Goal: Find specific page/section: Locate a particular part of the current website

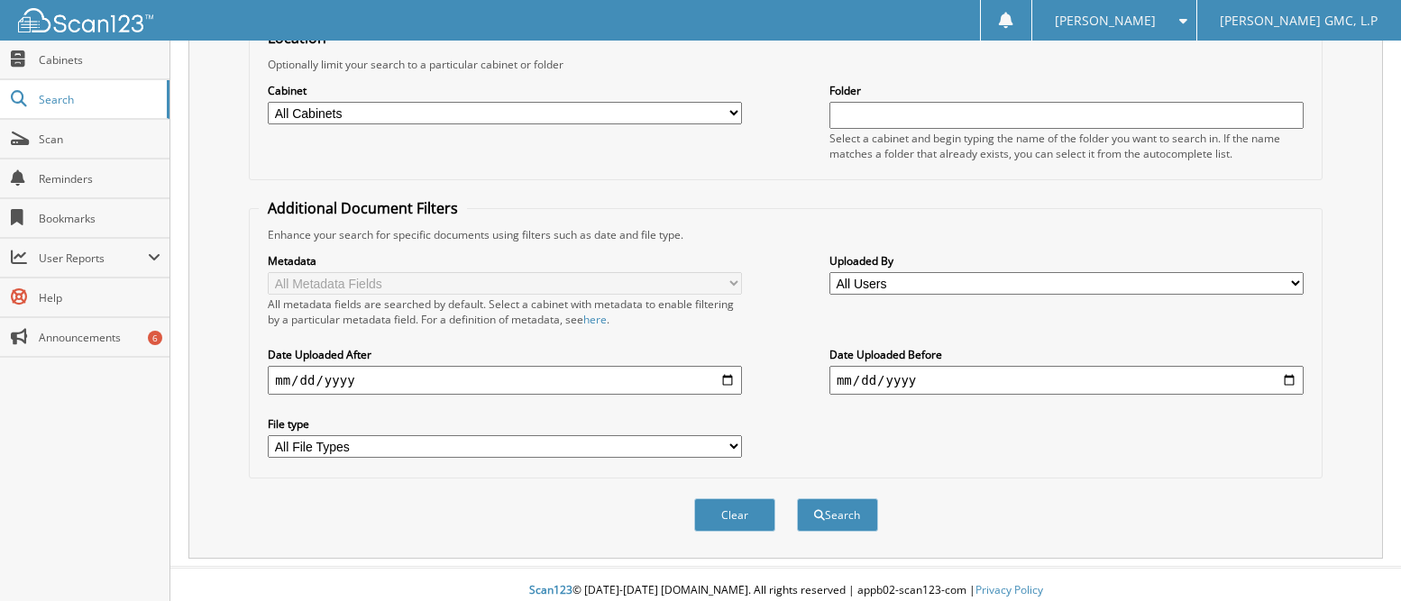
scroll to position [217, 0]
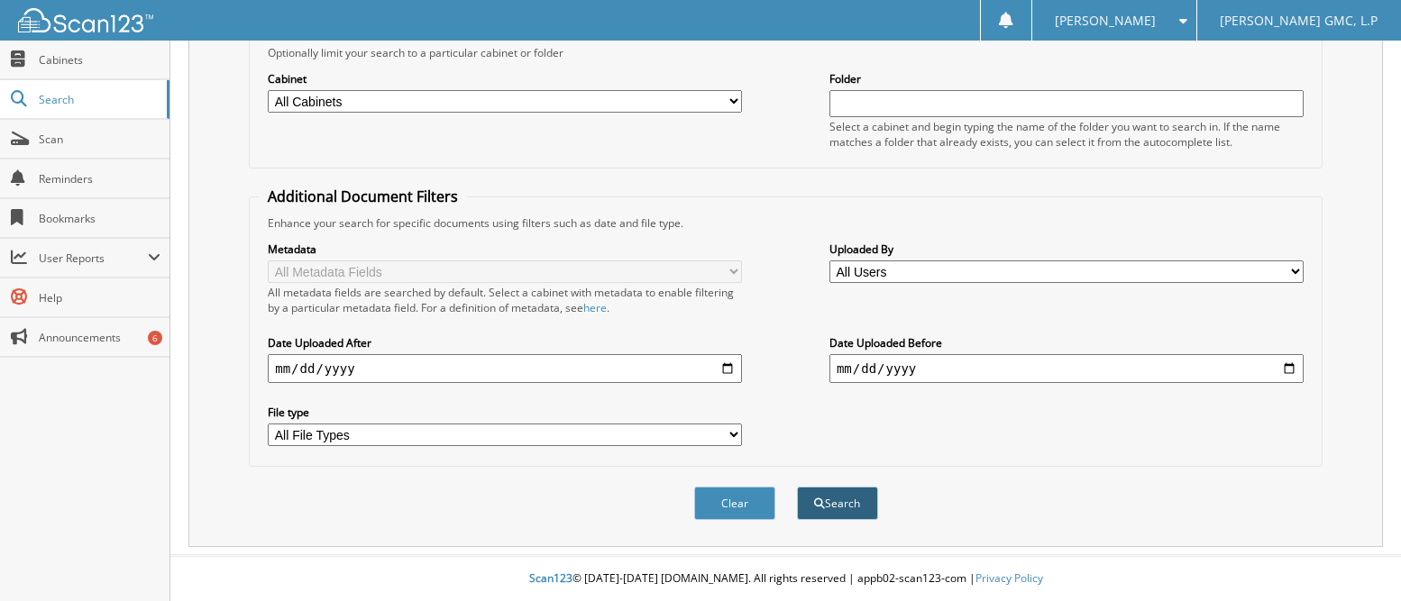
type input "53224"
click at [839, 503] on button "Search" at bounding box center [837, 503] width 81 height 33
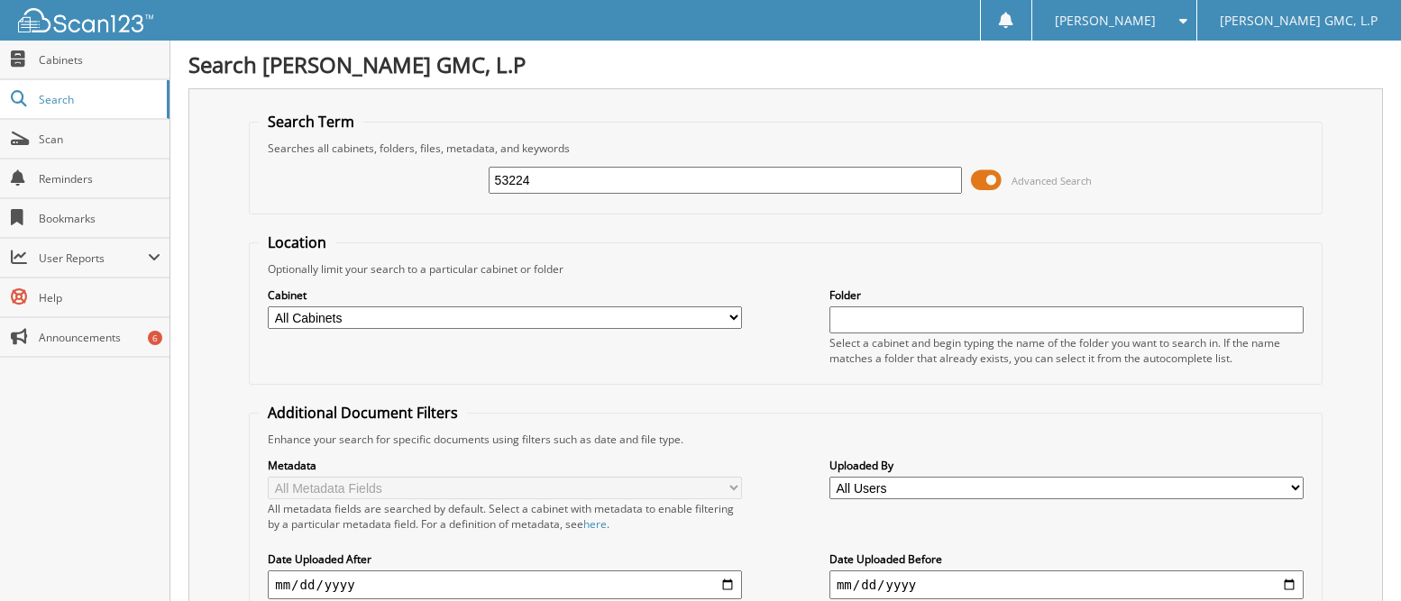
click at [574, 187] on input "53224" at bounding box center [726, 180] width 474 height 27
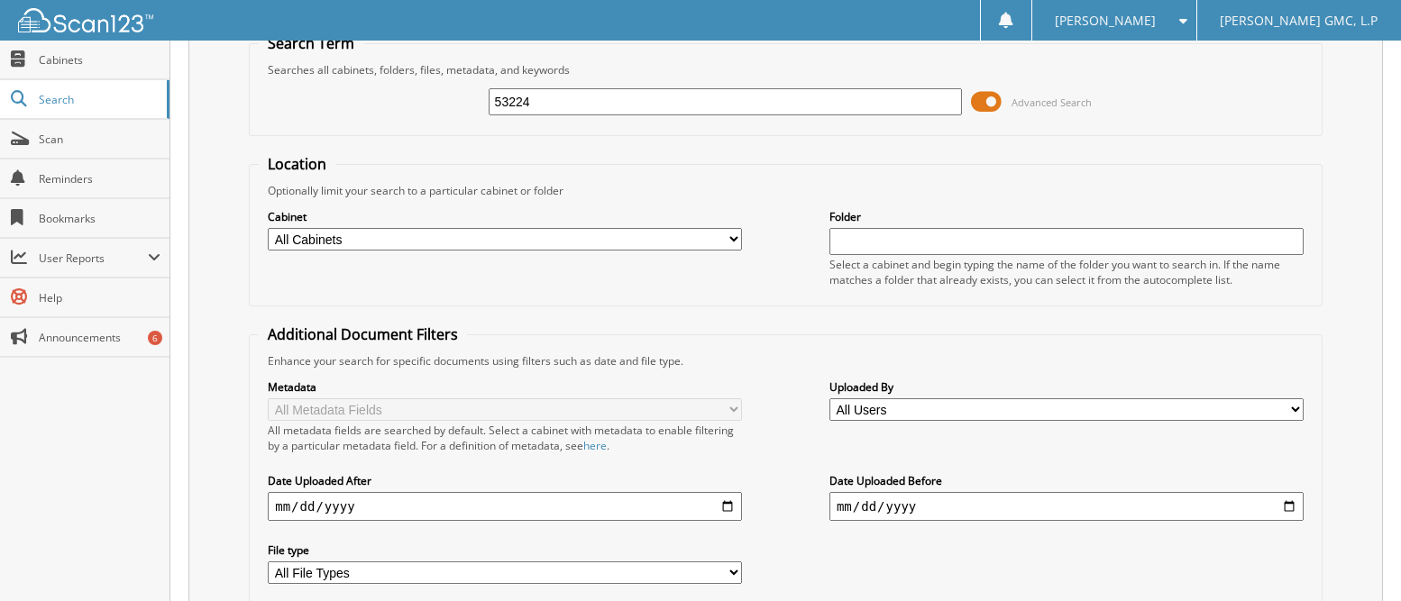
scroll to position [280, 0]
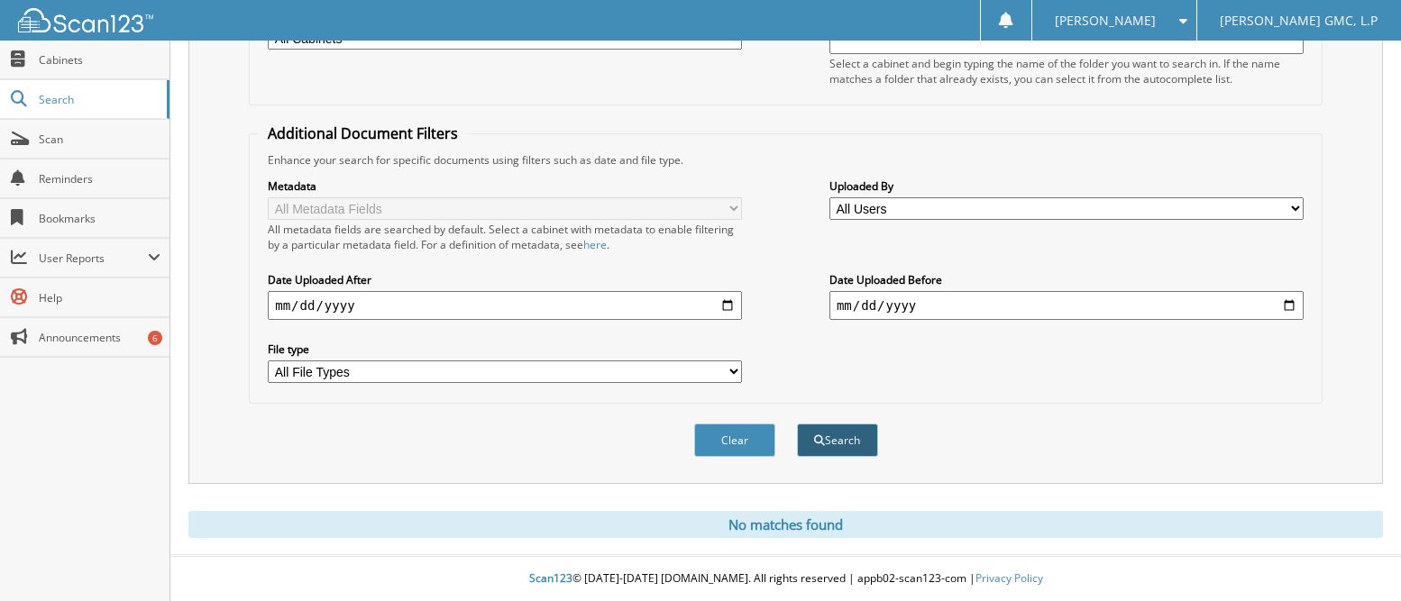
click at [834, 436] on button "Search" at bounding box center [837, 440] width 81 height 33
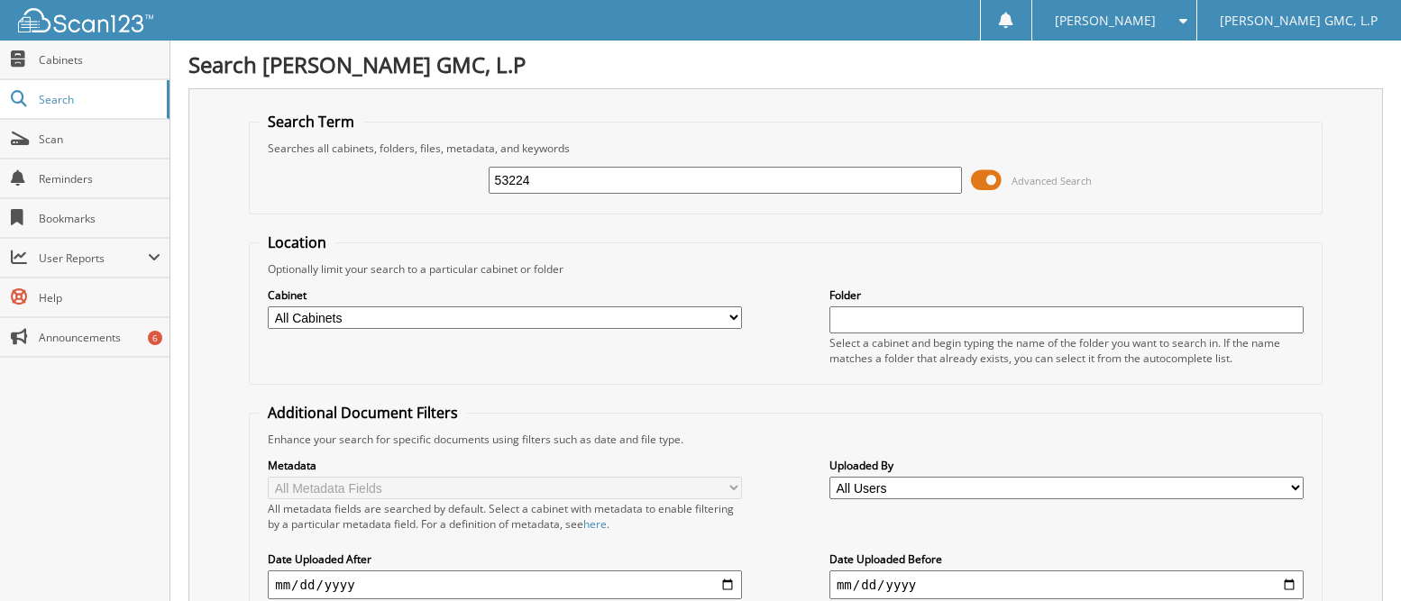
click at [592, 177] on input "53224" at bounding box center [726, 180] width 474 height 27
type input "5"
